Goal: Information Seeking & Learning: Check status

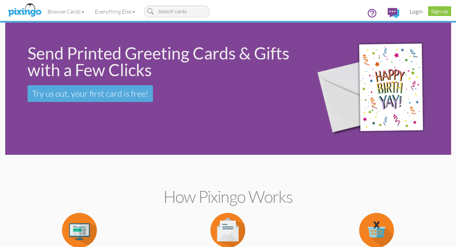
click at [415, 12] on link "Login" at bounding box center [416, 11] width 24 height 17
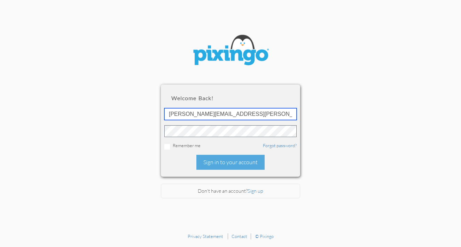
type input "[PERSON_NAME][EMAIL_ADDRESS][PERSON_NAME][DOMAIN_NAME]"
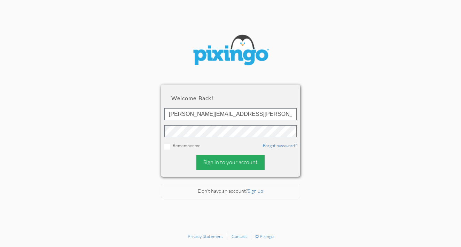
click at [224, 161] on div "Sign in to your account" at bounding box center [230, 162] width 68 height 15
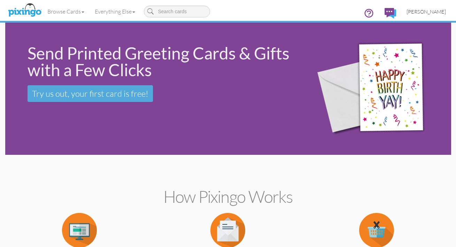
click at [422, 12] on span "[PERSON_NAME]" at bounding box center [425, 12] width 39 height 6
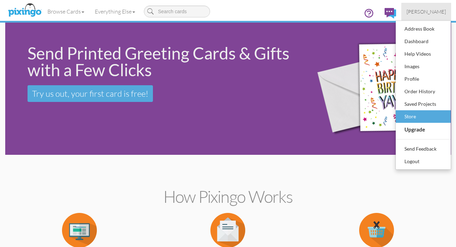
click at [410, 117] on div "Store" at bounding box center [423, 116] width 41 height 10
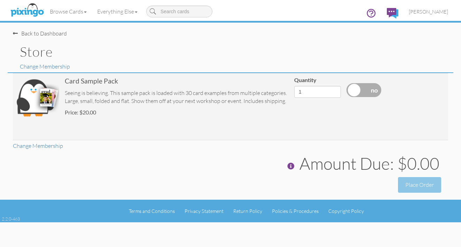
click at [32, 33] on div "Back to Dashboard" at bounding box center [40, 34] width 54 height 8
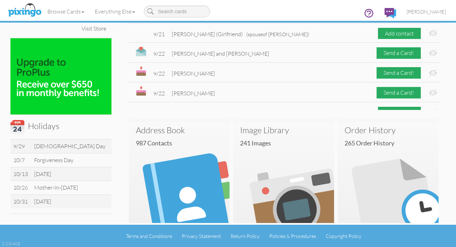
scroll to position [114, 0]
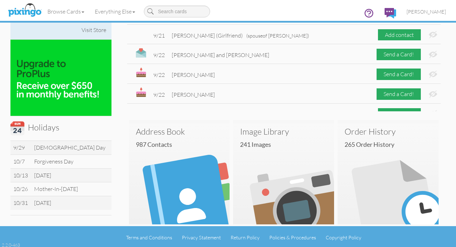
click at [92, 38] on div "Visit Store" at bounding box center [94, 30] width 32 height 15
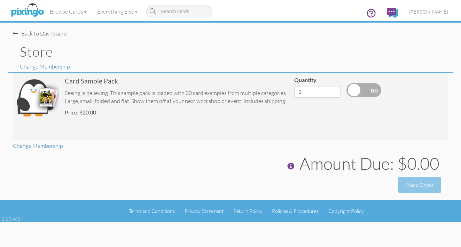
click at [16, 33] on span at bounding box center [15, 34] width 5 height 6
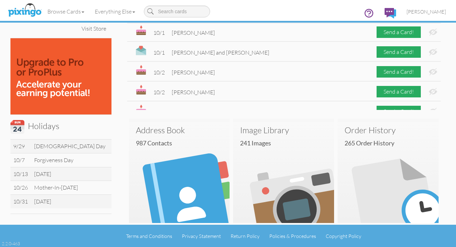
scroll to position [114, 0]
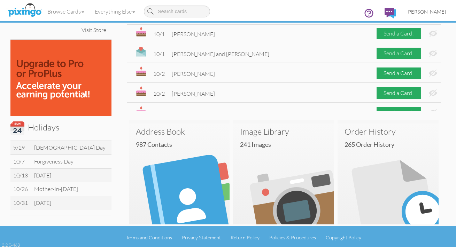
click at [417, 13] on span "[PERSON_NAME]" at bounding box center [425, 12] width 39 height 6
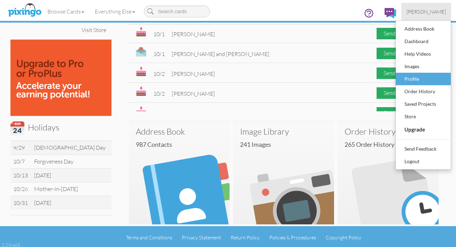
click at [411, 79] on div "Profile" at bounding box center [423, 79] width 41 height 10
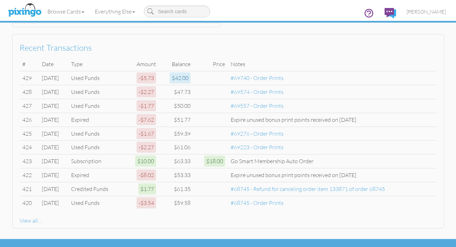
scroll to position [373, 0]
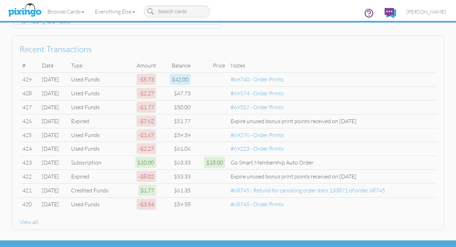
click at [29, 218] on div "View all ..." at bounding box center [228, 222] width 417 height 8
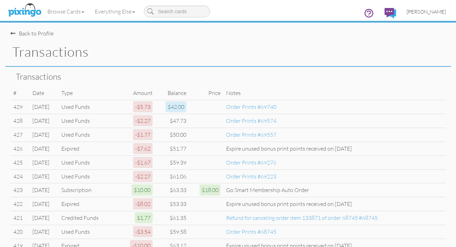
click at [415, 12] on span "[PERSON_NAME]" at bounding box center [425, 12] width 39 height 6
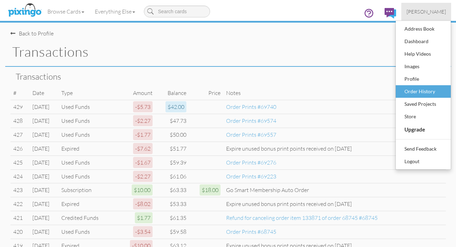
click at [411, 91] on div "Order History" at bounding box center [423, 91] width 41 height 10
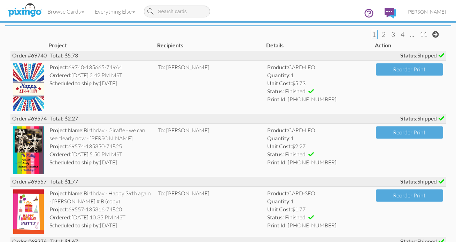
scroll to position [54, 0]
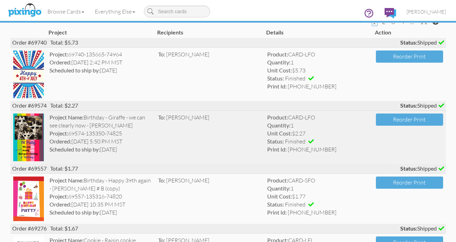
click at [32, 144] on img at bounding box center [28, 138] width 31 height 48
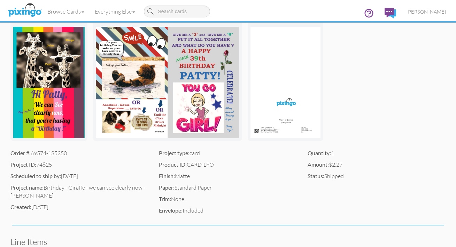
scroll to position [91, 0]
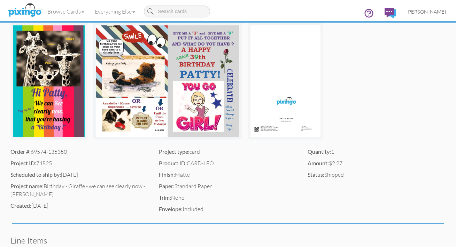
click at [420, 12] on span "[PERSON_NAME]" at bounding box center [425, 12] width 39 height 6
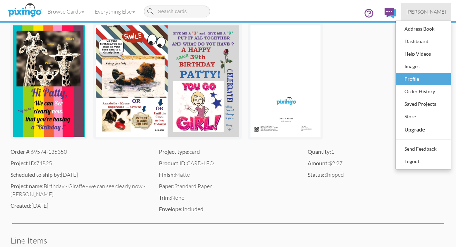
click at [413, 78] on div "Profile" at bounding box center [423, 79] width 41 height 10
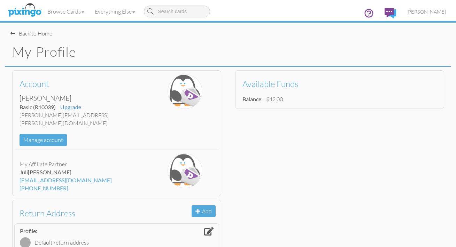
click at [340, 6] on div "Browse Cards Business Accounting Automotive Chiropractor Customer Dental Financ…" at bounding box center [227, 14] width 435 height 28
drag, startPoint x: 308, startPoint y: 6, endPoint x: 305, endPoint y: 39, distance: 33.2
drag, startPoint x: 305, startPoint y: 39, endPoint x: 307, endPoint y: 44, distance: 5.2
click at [307, 44] on div "My Profile" at bounding box center [228, 52] width 446 height 29
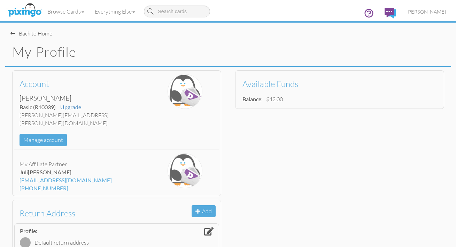
drag, startPoint x: 308, startPoint y: 44, endPoint x: 309, endPoint y: 49, distance: 5.5
click at [309, 49] on h1 "My Profile" at bounding box center [231, 52] width 439 height 15
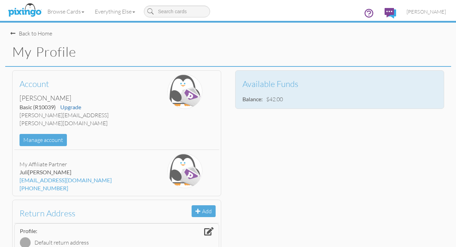
click at [272, 100] on td "$42.00" at bounding box center [274, 99] width 20 height 11
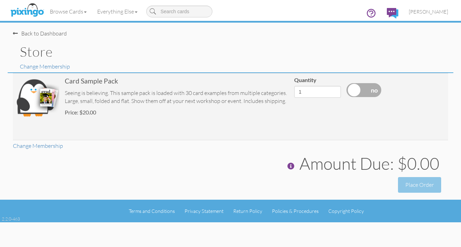
click at [16, 33] on span at bounding box center [15, 34] width 5 height 6
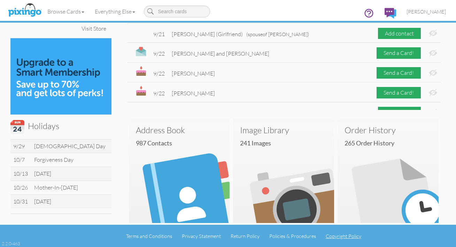
scroll to position [114, 0]
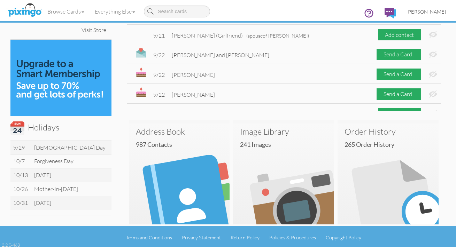
click at [420, 12] on span "[PERSON_NAME]" at bounding box center [425, 12] width 39 height 6
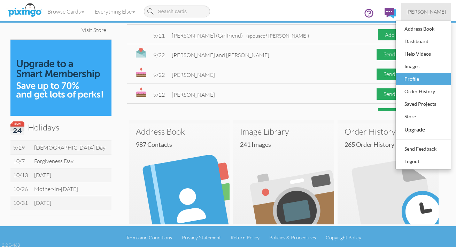
click at [412, 79] on div "Profile" at bounding box center [423, 79] width 41 height 10
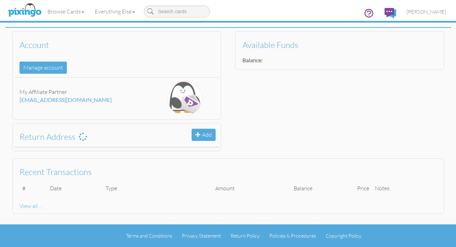
scroll to position [37, 0]
